Goal: Information Seeking & Learning: Compare options

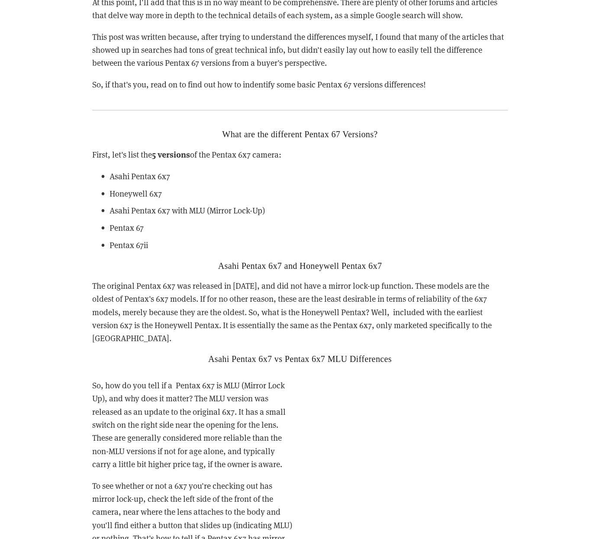
scroll to position [1289, 0]
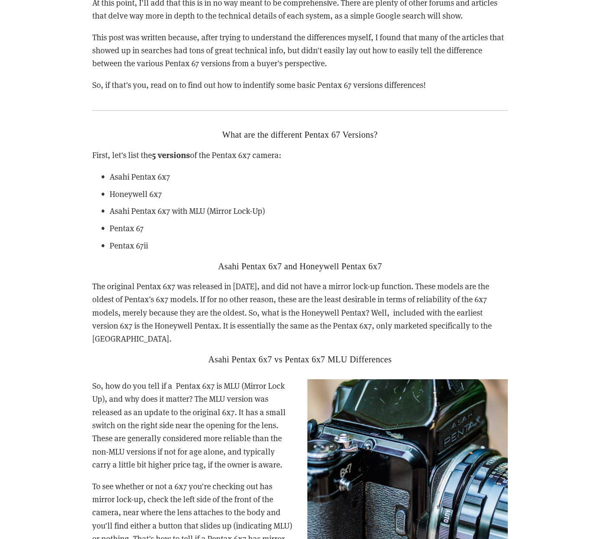
click at [144, 207] on p "Asahi Pentax 6x7 with MLU (Mirror Lock-Up)" at bounding box center [308, 210] width 398 height 13
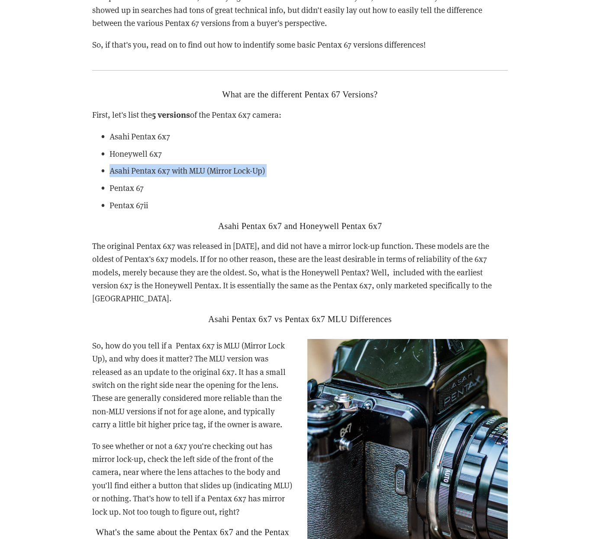
scroll to position [1345, 0]
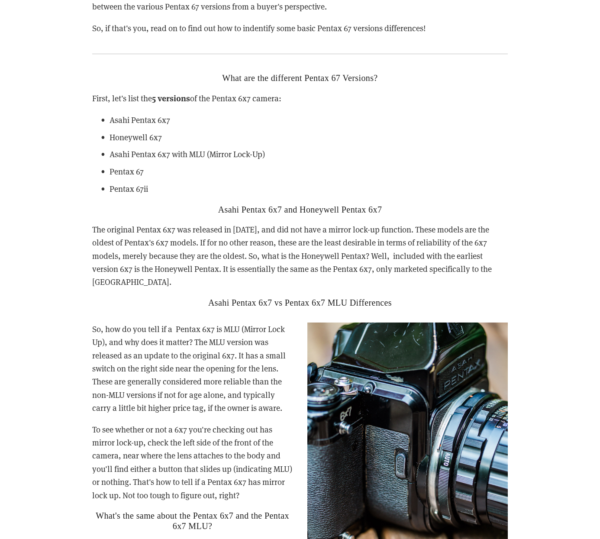
click at [164, 251] on p "The original Pentax 6x7 was released in [DATE], and did not have a mirror lock-…" at bounding box center [299, 256] width 415 height 66
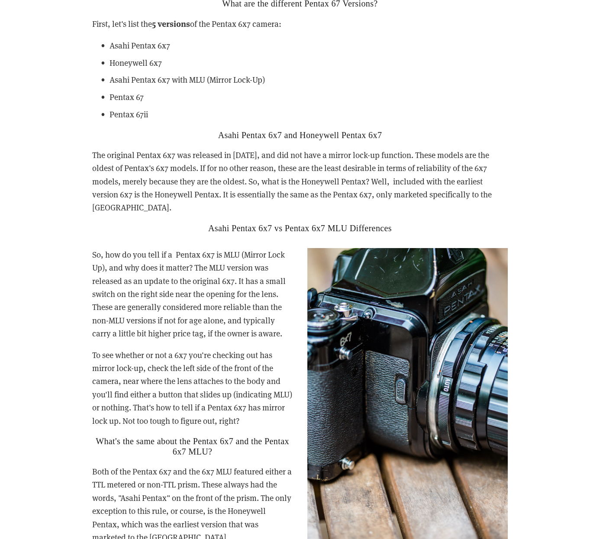
scroll to position [1420, 0]
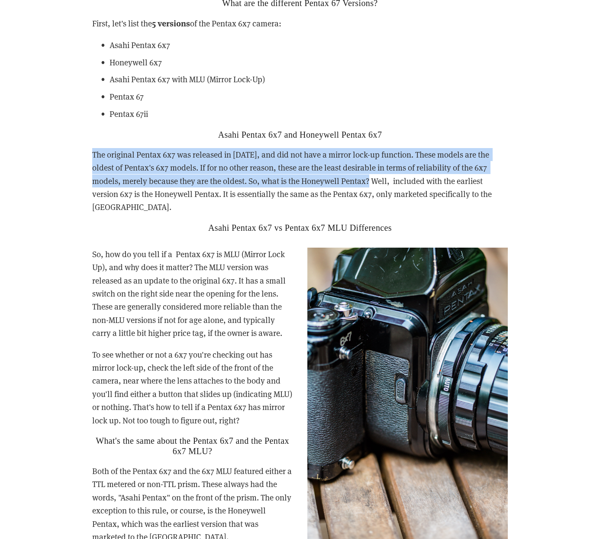
drag, startPoint x: 90, startPoint y: 147, endPoint x: 347, endPoint y: 173, distance: 258.7
click at [347, 173] on div "What are the different Pentax 67 Versions? First, let's list the 5 versions of …" at bounding box center [300, 114] width 430 height 249
click at [347, 173] on p "The original Pentax 6x7 was released in [DATE], and did not have a mirror lock-…" at bounding box center [299, 181] width 415 height 66
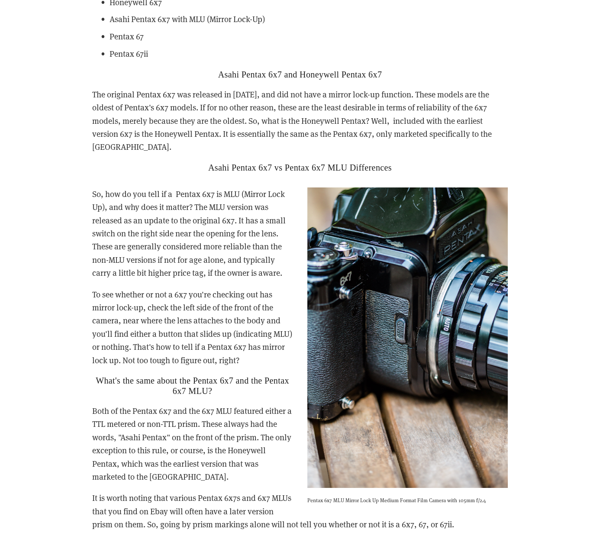
scroll to position [1481, 0]
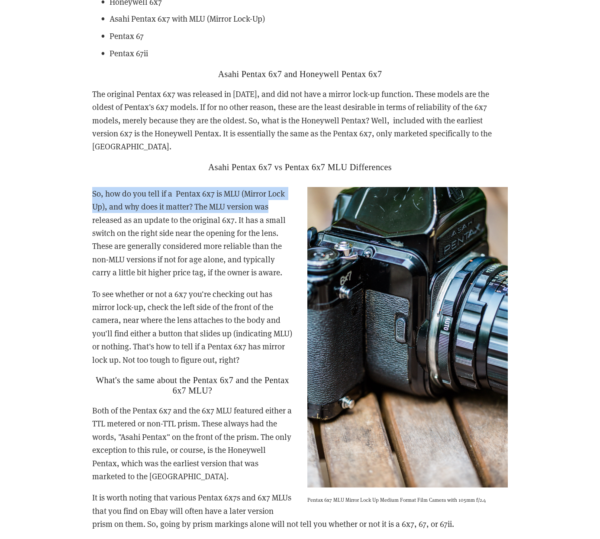
drag, startPoint x: 87, startPoint y: 176, endPoint x: 270, endPoint y: 183, distance: 183.1
click at [270, 183] on div "So, how do you tell if a Pentax 6x7 is MLU (Mirror Lock Up), and why does it ma…" at bounding box center [300, 368] width 430 height 377
click at [270, 187] on p "So, how do you tell if a Pentax 6x7 is MLU (Mirror Lock Up), and why does it ma…" at bounding box center [299, 233] width 415 height 92
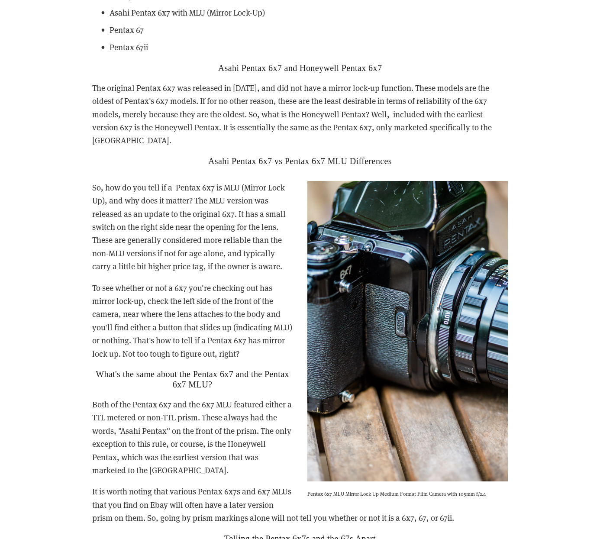
scroll to position [1488, 0]
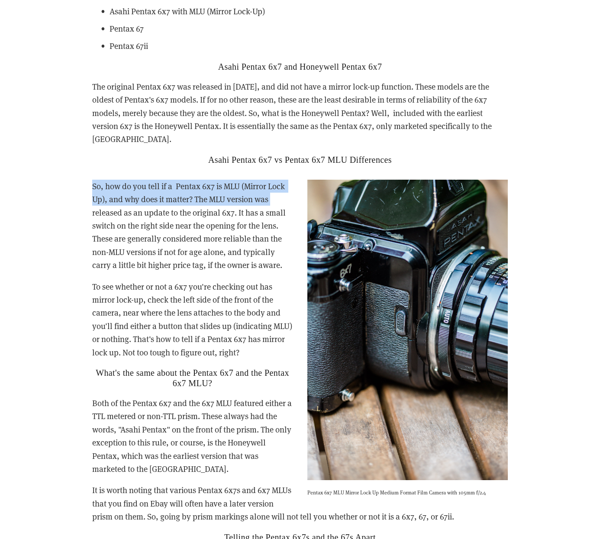
drag, startPoint x: 275, startPoint y: 183, endPoint x: 86, endPoint y: 171, distance: 189.0
click at [86, 172] on div "So, how do you tell if a Pentax 6x7 is MLU (Mirror Lock Up), and why does it ma…" at bounding box center [300, 360] width 430 height 377
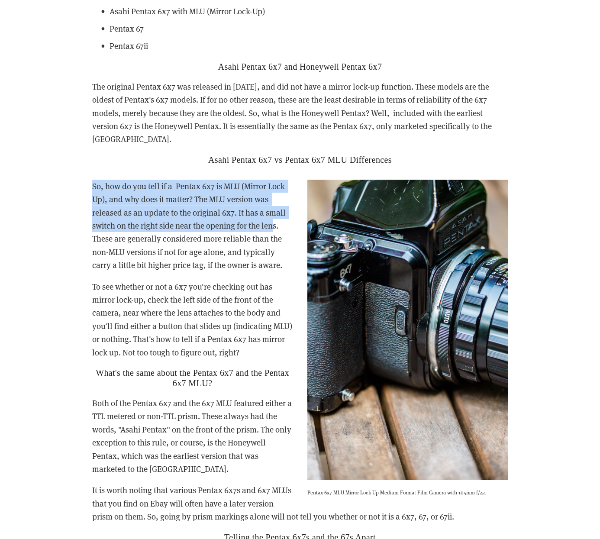
drag, startPoint x: 88, startPoint y: 170, endPoint x: 273, endPoint y: 207, distance: 189.0
click at [273, 207] on div "So, how do you tell if a Pentax 6x7 is MLU (Mirror Lock Up), and why does it ma…" at bounding box center [300, 360] width 430 height 377
click at [273, 207] on p "So, how do you tell if a Pentax 6x7 is MLU (Mirror Lock Up), and why does it ma…" at bounding box center [299, 226] width 415 height 92
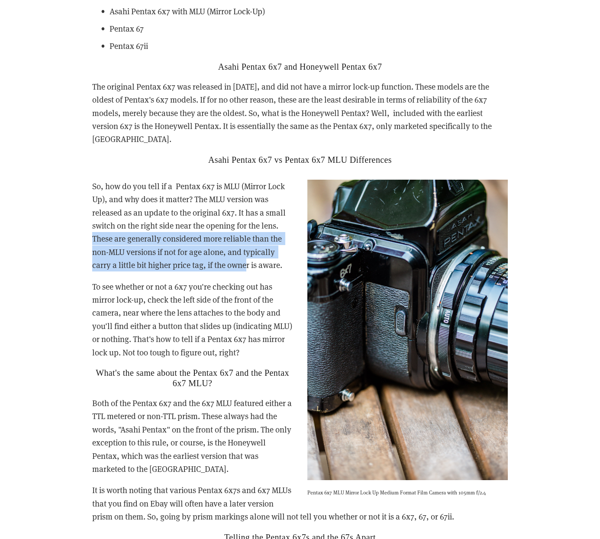
drag, startPoint x: 94, startPoint y: 218, endPoint x: 247, endPoint y: 236, distance: 153.7
click at [248, 238] on p "So, how do you tell if a Pentax 6x7 is MLU (Mirror Lock Up), and why does it ma…" at bounding box center [299, 226] width 415 height 92
click at [247, 236] on p "So, how do you tell if a Pentax 6x7 is MLU (Mirror Lock Up), and why does it ma…" at bounding box center [299, 226] width 415 height 92
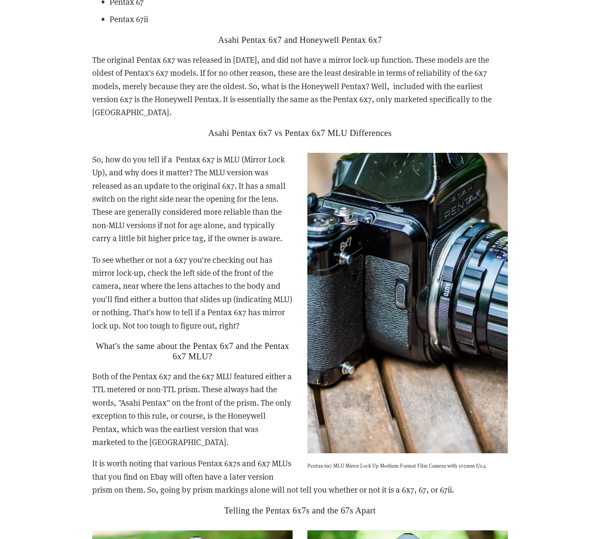
scroll to position [1518, 0]
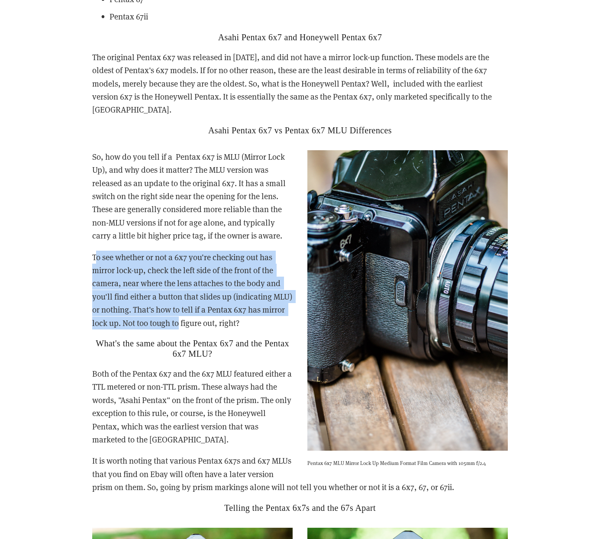
drag, startPoint x: 94, startPoint y: 241, endPoint x: 202, endPoint y: 295, distance: 121.1
click at [202, 295] on p "To see whether or not a 6x7 you're checking out has mirror lock-up, check the l…" at bounding box center [299, 289] width 415 height 79
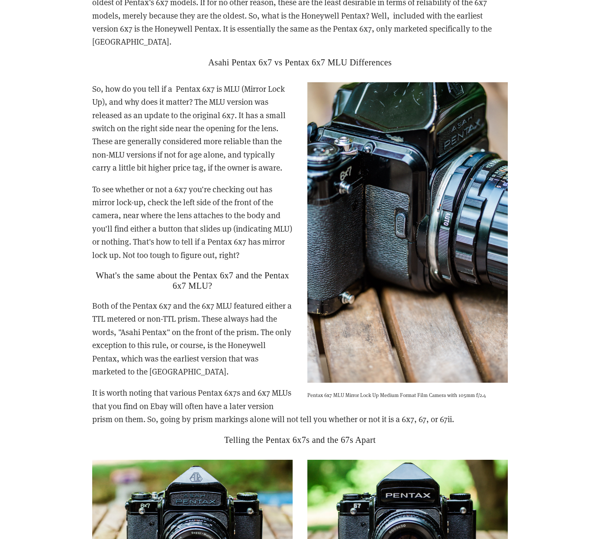
scroll to position [1590, 0]
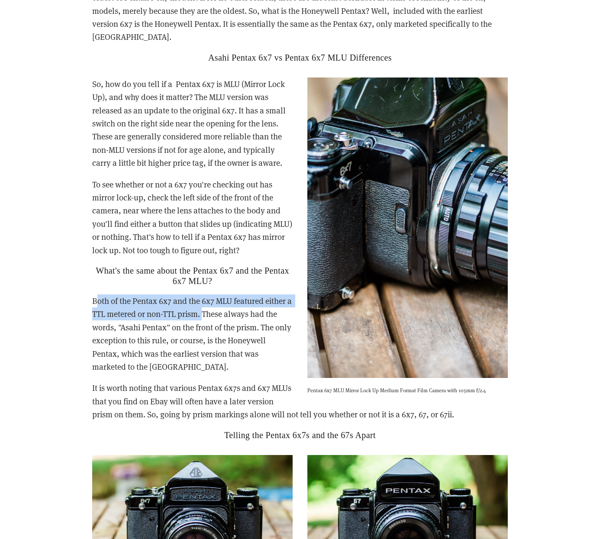
drag, startPoint x: 96, startPoint y: 280, endPoint x: 209, endPoint y: 291, distance: 114.3
click at [210, 294] on p "Both of the Pentax 6x7 and the 6x7 MLU featured either a TTL metered or non-TTL…" at bounding box center [299, 333] width 415 height 79
click at [208, 296] on p "Both of the Pentax 6x7 and the 6x7 MLU featured either a TTL metered or non-TTL…" at bounding box center [299, 333] width 415 height 79
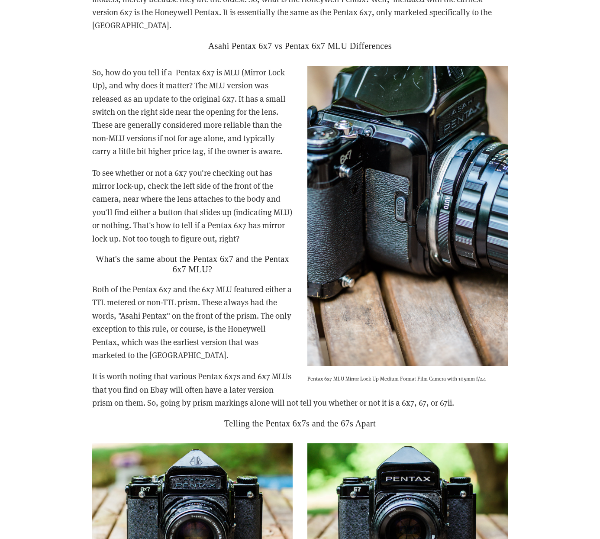
scroll to position [1603, 0]
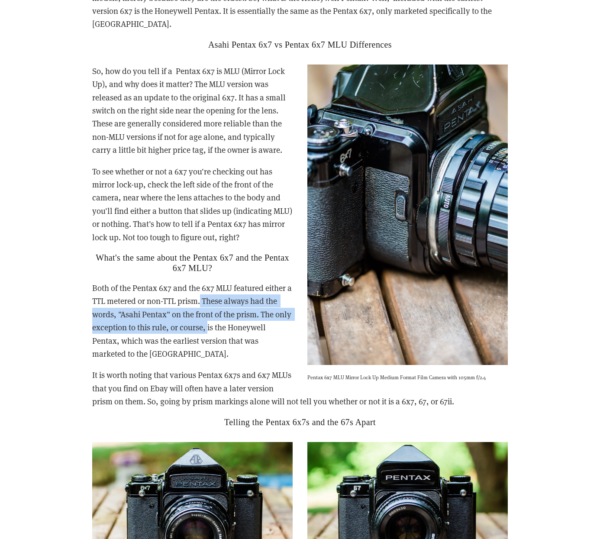
drag, startPoint x: 208, startPoint y: 277, endPoint x: 225, endPoint y: 299, distance: 27.2
click at [225, 299] on p "Both of the Pentax 6x7 and the 6x7 MLU featured either a TTL metered or non-TTL…" at bounding box center [299, 320] width 415 height 79
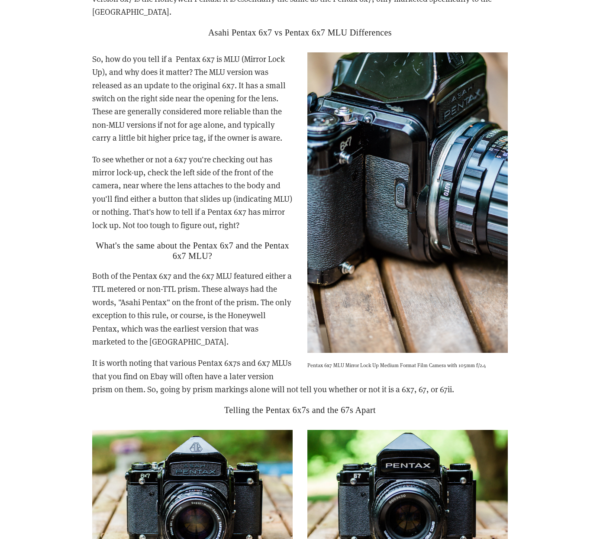
scroll to position [1621, 0]
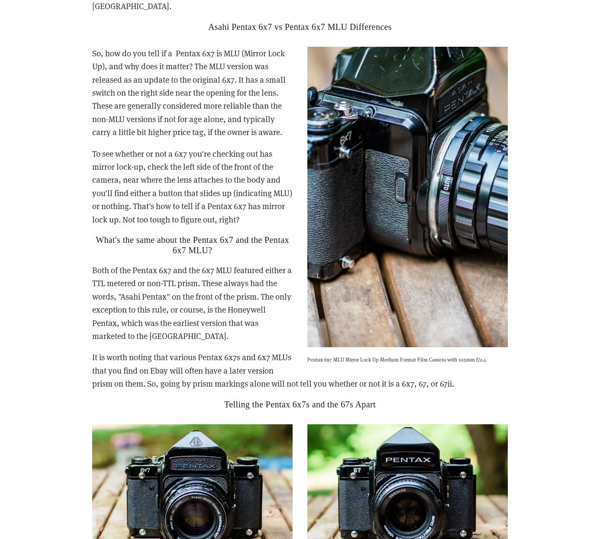
click at [173, 263] on p "Both of the Pentax 6x7 and the 6x7 MLU featured either a TTL metered or non-TTL…" at bounding box center [299, 302] width 415 height 79
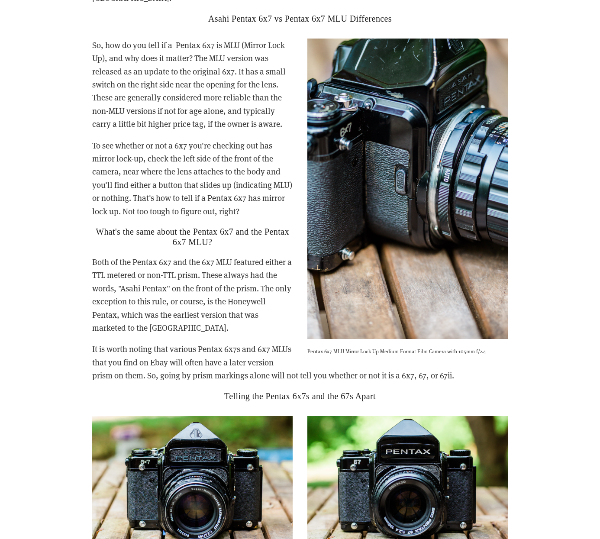
scroll to position [1632, 0]
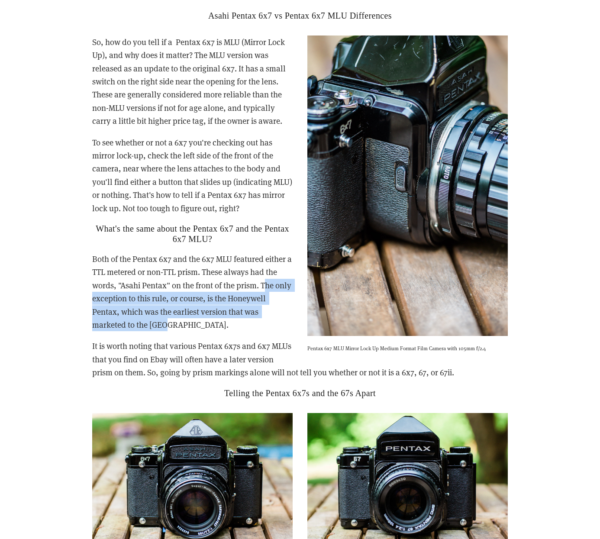
drag, startPoint x: 265, startPoint y: 263, endPoint x: 232, endPoint y: 302, distance: 50.7
click at [238, 301] on p "Both of the Pentax 6x7 and the 6x7 MLU featured either a TTL metered or non-TTL…" at bounding box center [299, 291] width 415 height 79
click at [232, 302] on p "Both of the Pentax 6x7 and the 6x7 MLU featured either a TTL metered or non-TTL…" at bounding box center [299, 291] width 415 height 79
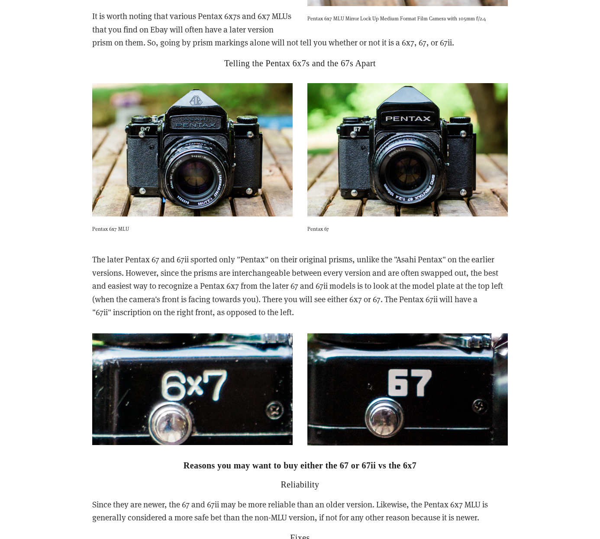
scroll to position [1963, 0]
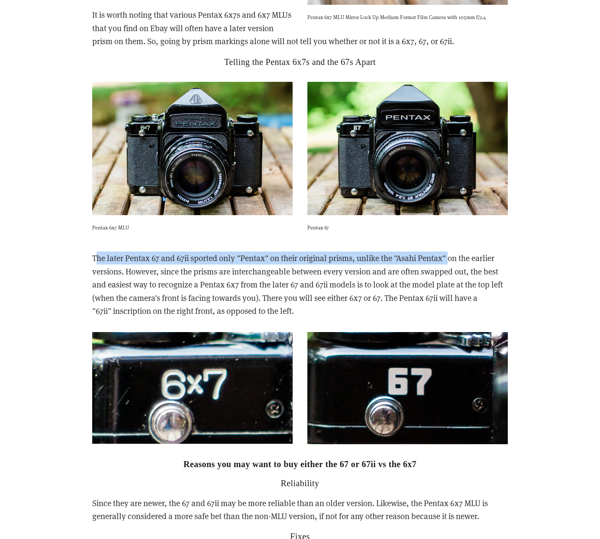
drag, startPoint x: 95, startPoint y: 247, endPoint x: 447, endPoint y: 250, distance: 352.6
click at [450, 251] on p "The later Pentax 67 and 67ii sported only "Pentax" on their original prisms, un…" at bounding box center [299, 284] width 415 height 66
click at [447, 251] on p "The later Pentax 67 and 67ii sported only "Pentax" on their original prisms, un…" at bounding box center [299, 284] width 415 height 66
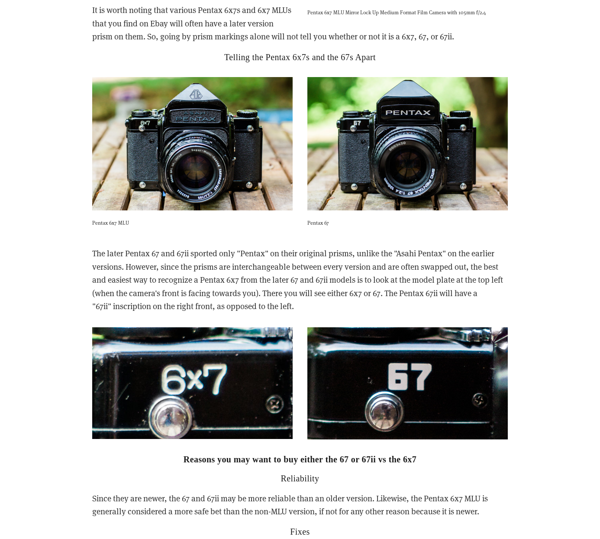
scroll to position [1969, 0]
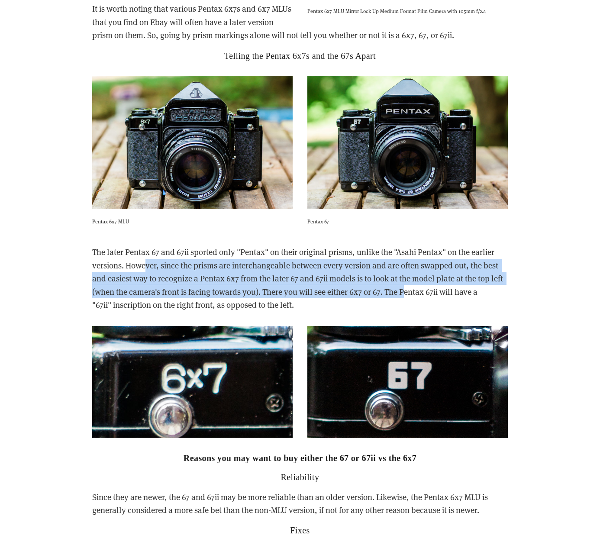
drag, startPoint x: 147, startPoint y: 258, endPoint x: 407, endPoint y: 281, distance: 261.5
click at [407, 281] on p "The later Pentax 67 and 67ii sported only "Pentax" on their original prisms, un…" at bounding box center [299, 278] width 415 height 66
click at [404, 281] on p "The later Pentax 67 and 67ii sported only "Pentax" on their original prisms, un…" at bounding box center [299, 278] width 415 height 66
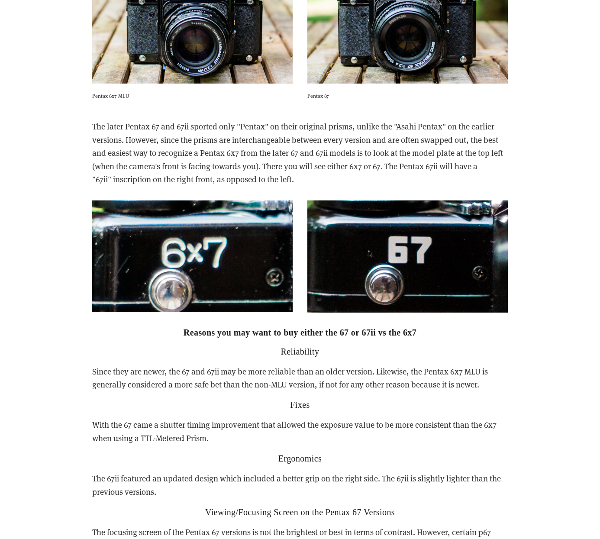
scroll to position [2093, 0]
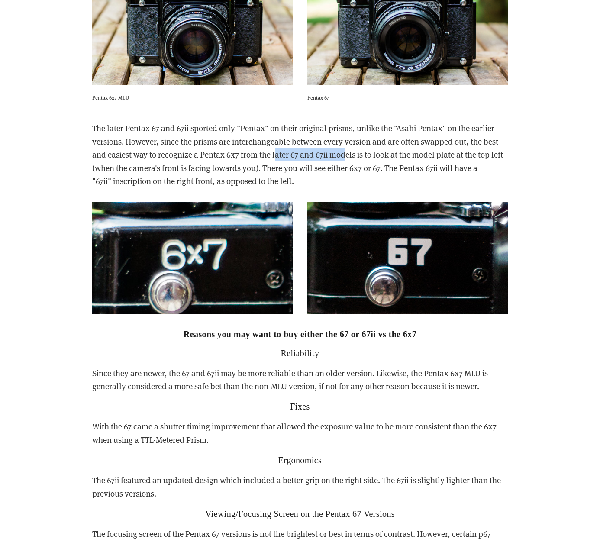
drag, startPoint x: 276, startPoint y: 144, endPoint x: 347, endPoint y: 148, distance: 71.5
click at [347, 148] on p "The later Pentax 67 and 67ii sported only "Pentax" on their original prisms, un…" at bounding box center [299, 155] width 415 height 66
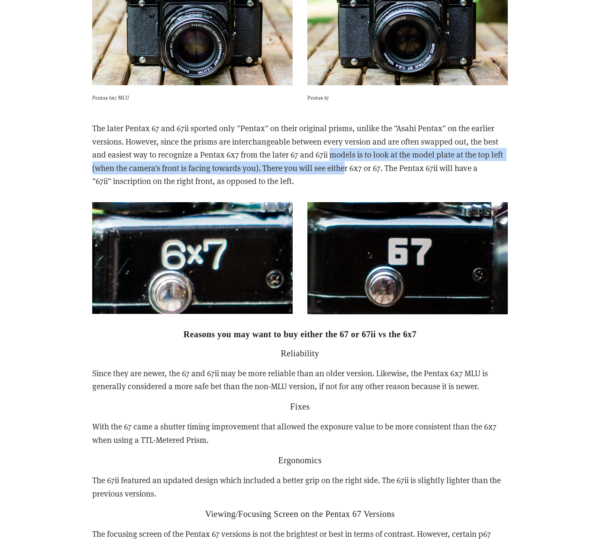
drag, startPoint x: 334, startPoint y: 146, endPoint x: 347, endPoint y: 151, distance: 14.4
click at [347, 151] on p "The later Pentax 67 and 67ii sported only "Pentax" on their original prisms, un…" at bounding box center [299, 155] width 415 height 66
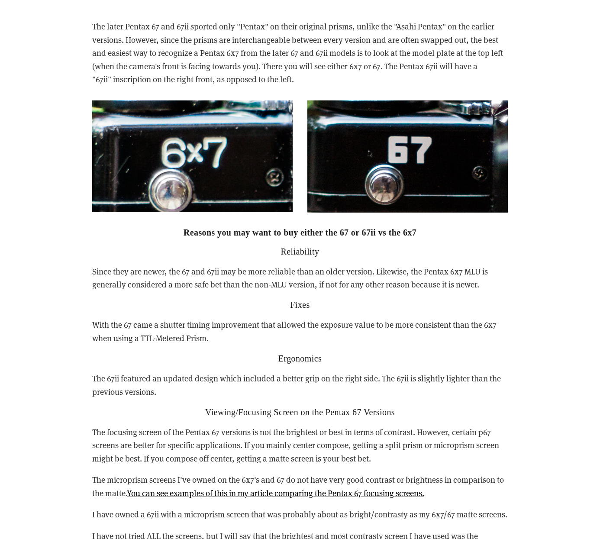
scroll to position [2217, 0]
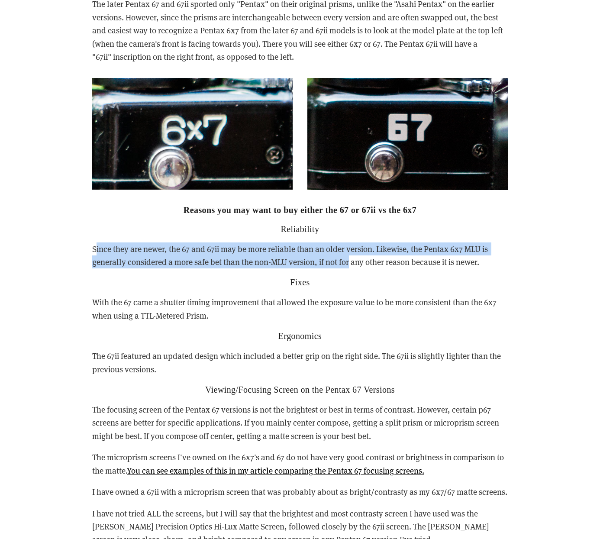
drag, startPoint x: 95, startPoint y: 237, endPoint x: 348, endPoint y: 247, distance: 253.3
click at [348, 247] on p "Since they are newer, the 67 and 67ii may be more reliable than an older versio…" at bounding box center [299, 255] width 415 height 26
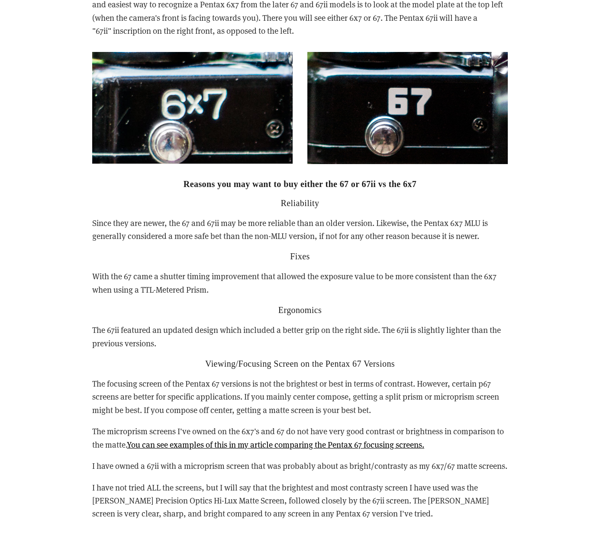
scroll to position [2245, 0]
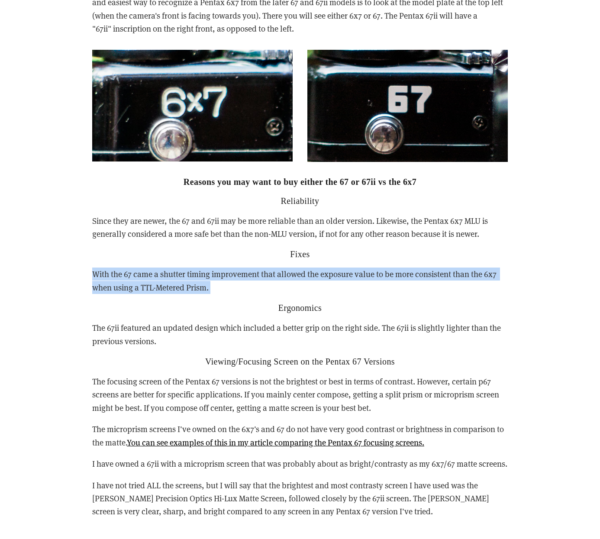
drag, startPoint x: 222, startPoint y: 283, endPoint x: 89, endPoint y: 259, distance: 135.0
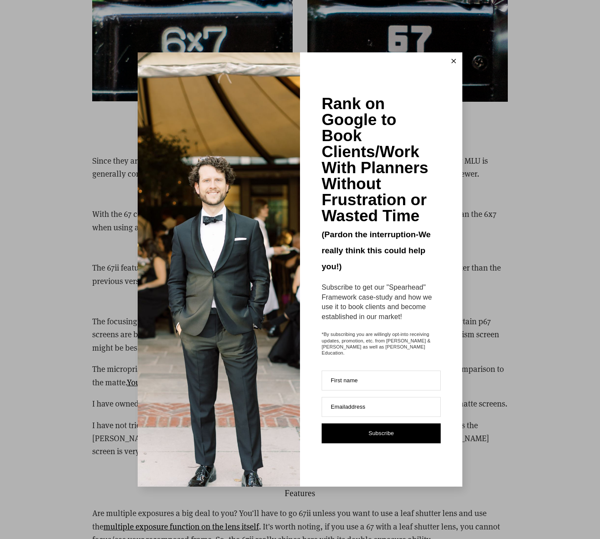
scroll to position [2312, 0]
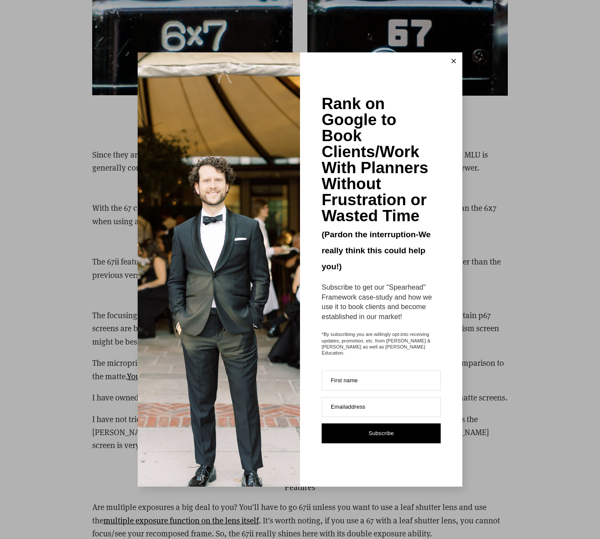
click at [450, 65] on button at bounding box center [453, 60] width 17 height 17
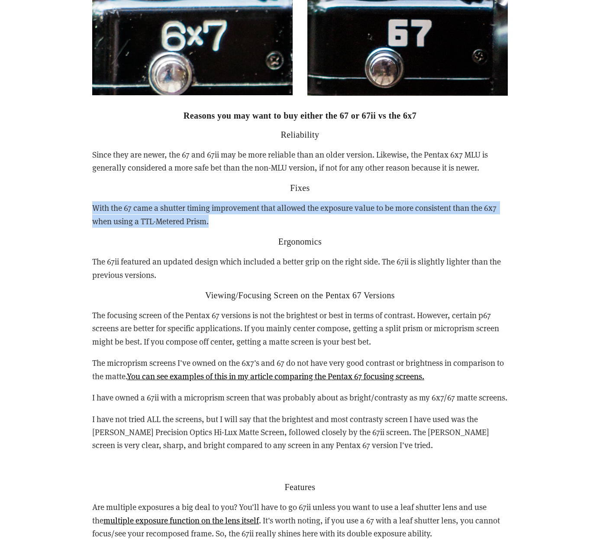
drag, startPoint x: 228, startPoint y: 211, endPoint x: 89, endPoint y: 199, distance: 139.4
click at [88, 199] on div "Reasons you may want to buy either the 67 or 67ii vs the 6x7 Reliability Since …" at bounding box center [300, 517] width 430 height 828
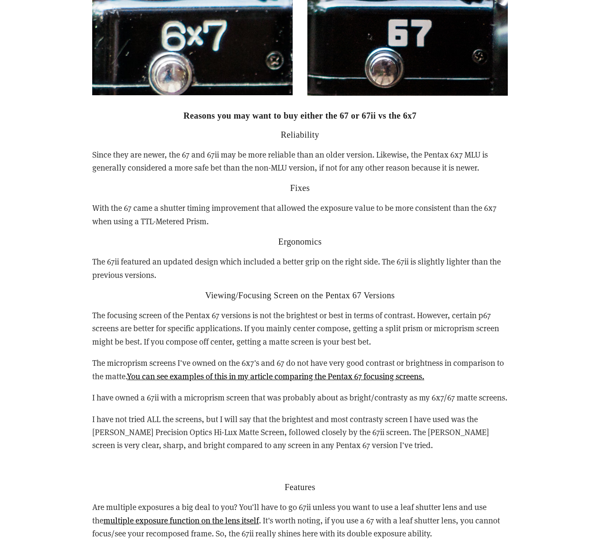
click at [148, 242] on div "Reasons you may want to buy either the 67 or 67ii vs the 6x7 Reliability Since …" at bounding box center [299, 517] width 415 height 814
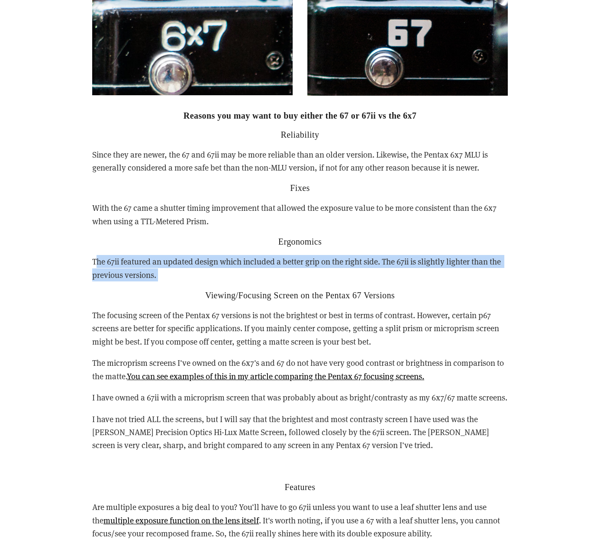
drag, startPoint x: 95, startPoint y: 250, endPoint x: 168, endPoint y: 271, distance: 76.1
click at [168, 271] on div "Reasons you may want to buy either the 67 or 67ii vs the 6x7 Reliability Since …" at bounding box center [299, 517] width 415 height 814
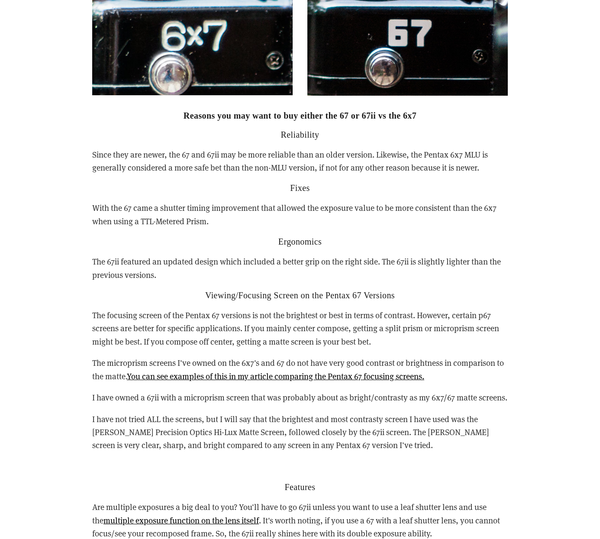
click at [168, 271] on div "Reasons you may want to buy either the 67 or 67ii vs the 6x7 Reliability Since …" at bounding box center [299, 517] width 415 height 814
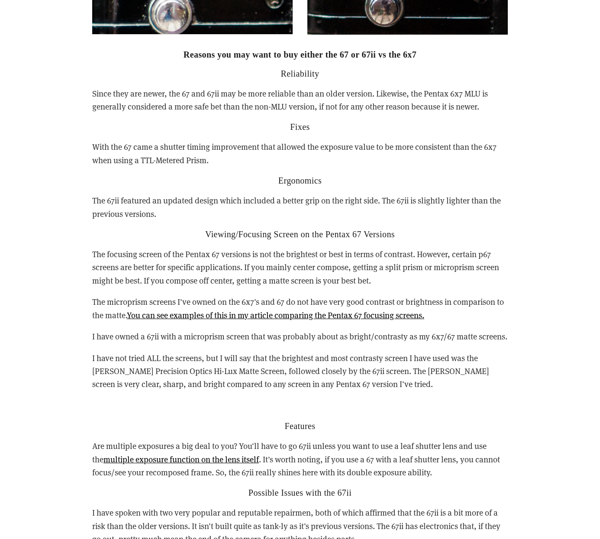
scroll to position [2373, 0]
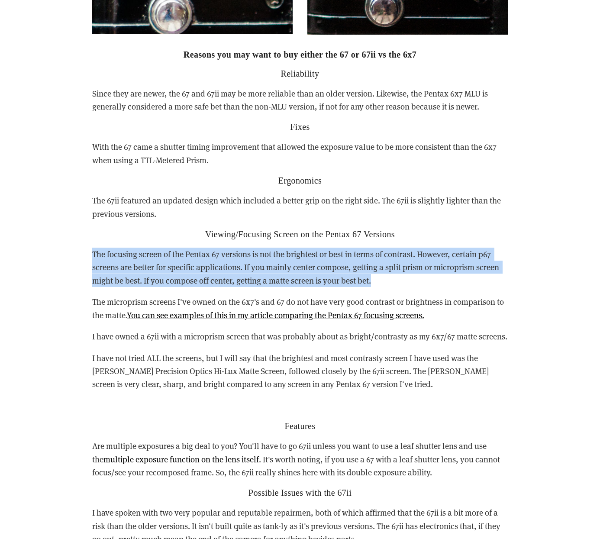
drag, startPoint x: 91, startPoint y: 239, endPoint x: 397, endPoint y: 267, distance: 307.2
click at [397, 267] on div "Reasons you may want to buy either the 67 or 67ii vs the 6x7 Reliability Since …" at bounding box center [300, 456] width 430 height 828
click at [397, 267] on p "The focusing screen of the Pentax 67 versions is not the brightest or best in t…" at bounding box center [299, 266] width 415 height 39
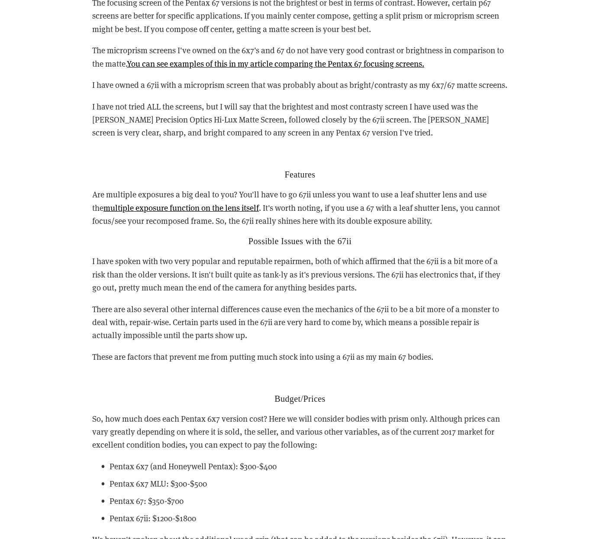
scroll to position [2627, 0]
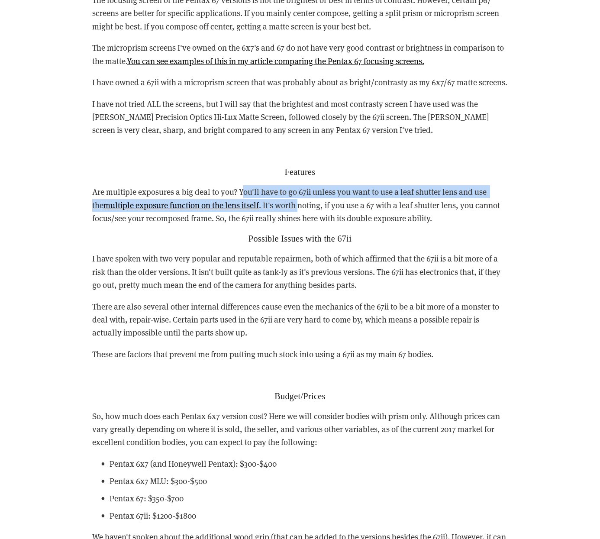
drag, startPoint x: 242, startPoint y: 177, endPoint x: 290, endPoint y: 196, distance: 52.1
click at [290, 196] on p "Are multiple exposures a big deal to you? You'll have to go 67ii unless you wan…" at bounding box center [299, 204] width 415 height 39
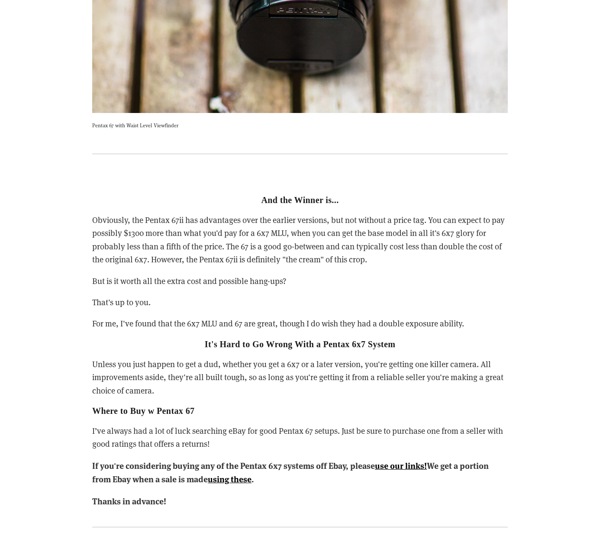
scroll to position [3597, 0]
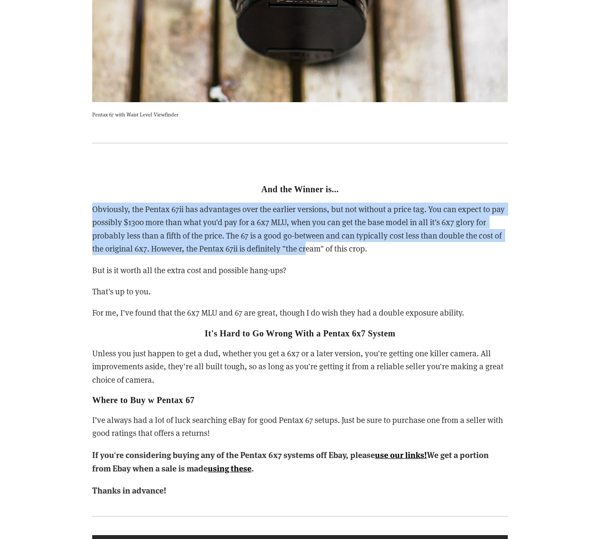
drag, startPoint x: 91, startPoint y: 193, endPoint x: 305, endPoint y: 231, distance: 217.6
click at [308, 231] on div "And the Winner is... Obviously, the Pentax 67ii has advantages over the earlier…" at bounding box center [300, 330] width 430 height 350
click at [305, 231] on p "Obviously, the Pentax 67ii has advantages over the earlier versions, but not wi…" at bounding box center [299, 228] width 415 height 53
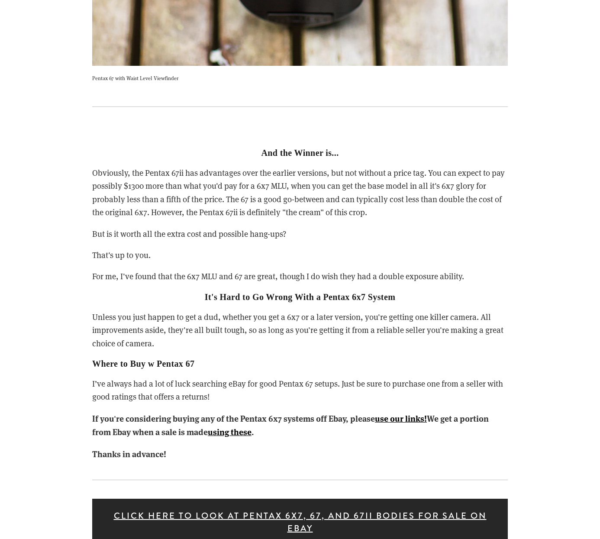
scroll to position [3639, 0]
